Goal: Contribute content: Share content

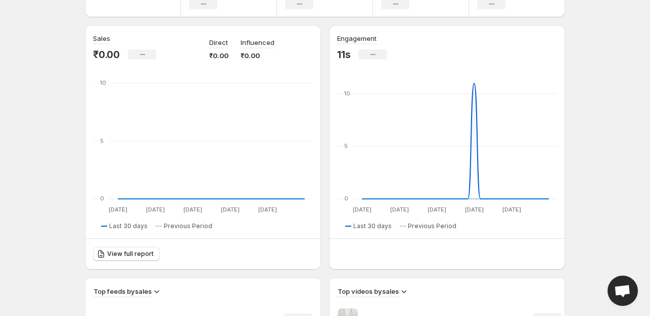
scroll to position [73, 0]
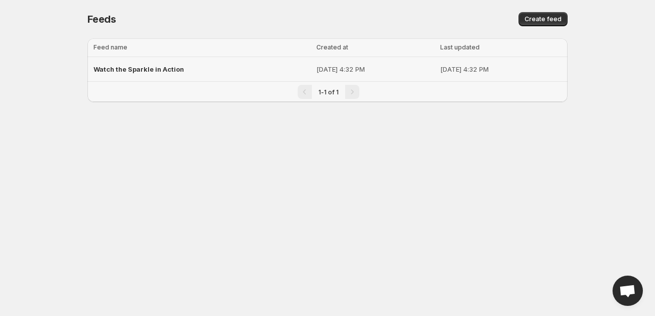
click at [262, 65] on div "Watch the Sparkle in Action" at bounding box center [202, 69] width 217 height 18
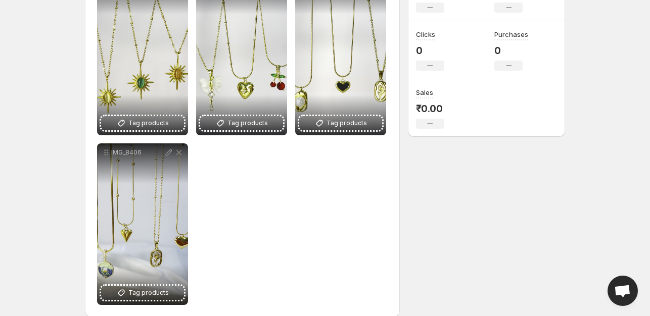
scroll to position [184, 0]
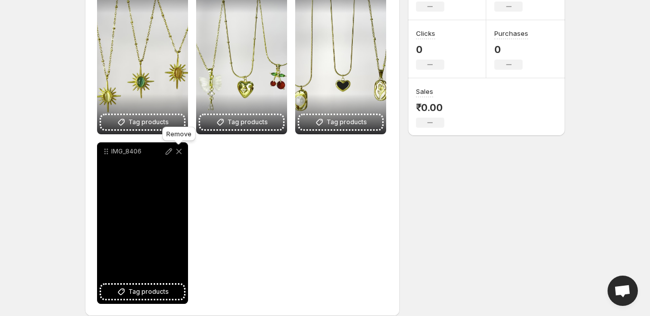
click at [179, 150] on icon at bounding box center [179, 152] width 10 height 10
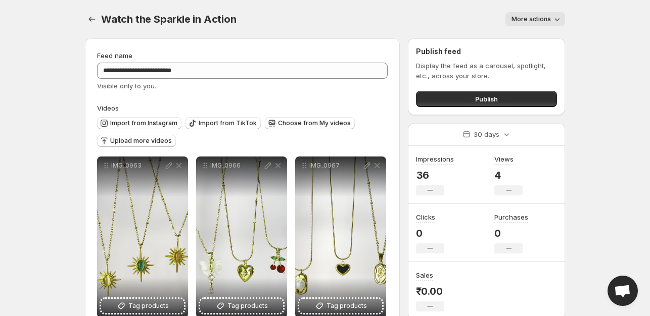
scroll to position [27, 0]
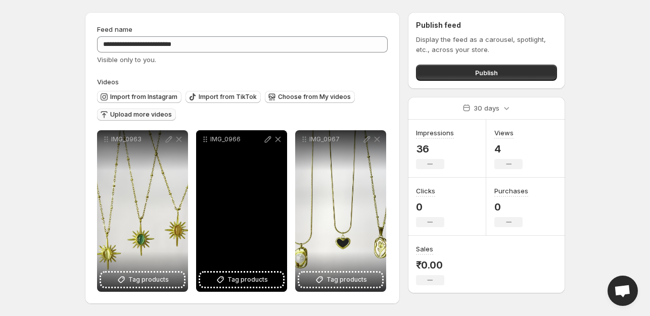
click at [137, 112] on span "Upload more videos" at bounding box center [141, 115] width 62 height 8
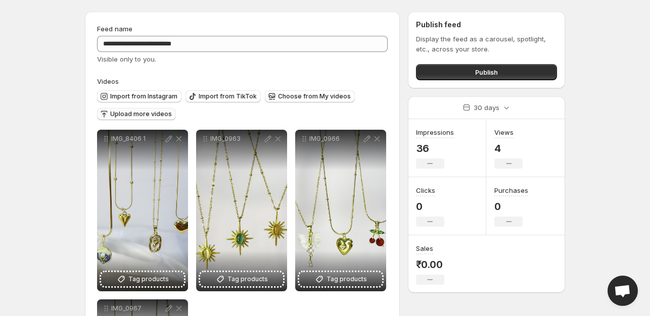
scroll to position [0, 0]
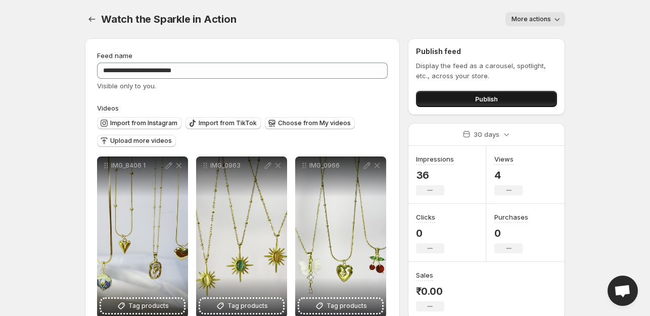
click at [456, 98] on button "Publish" at bounding box center [486, 99] width 141 height 16
